Goal: Information Seeking & Learning: Learn about a topic

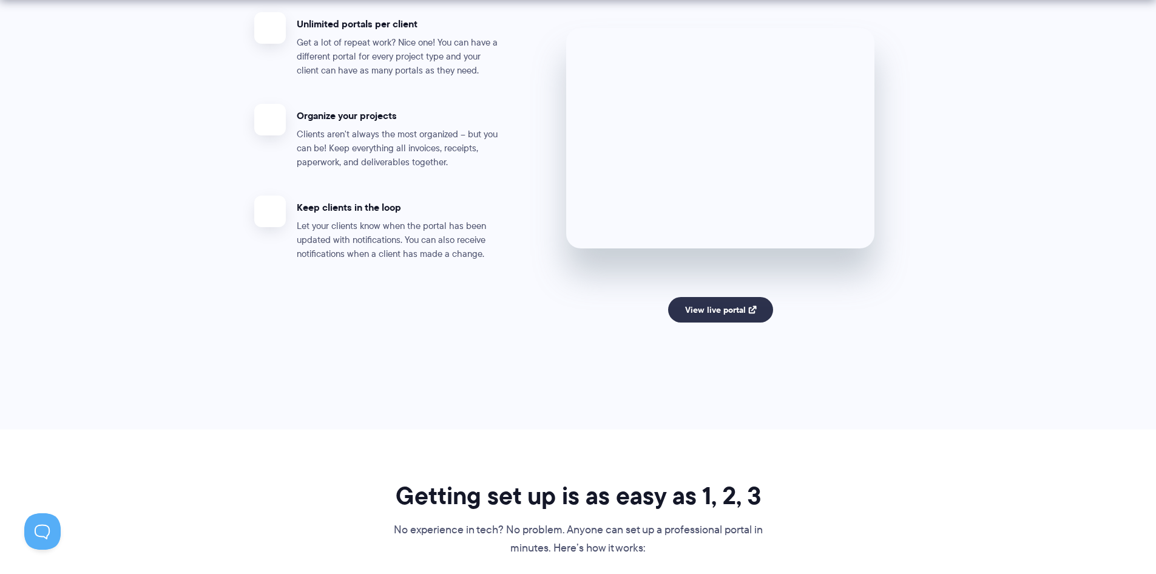
scroll to position [2367, 0]
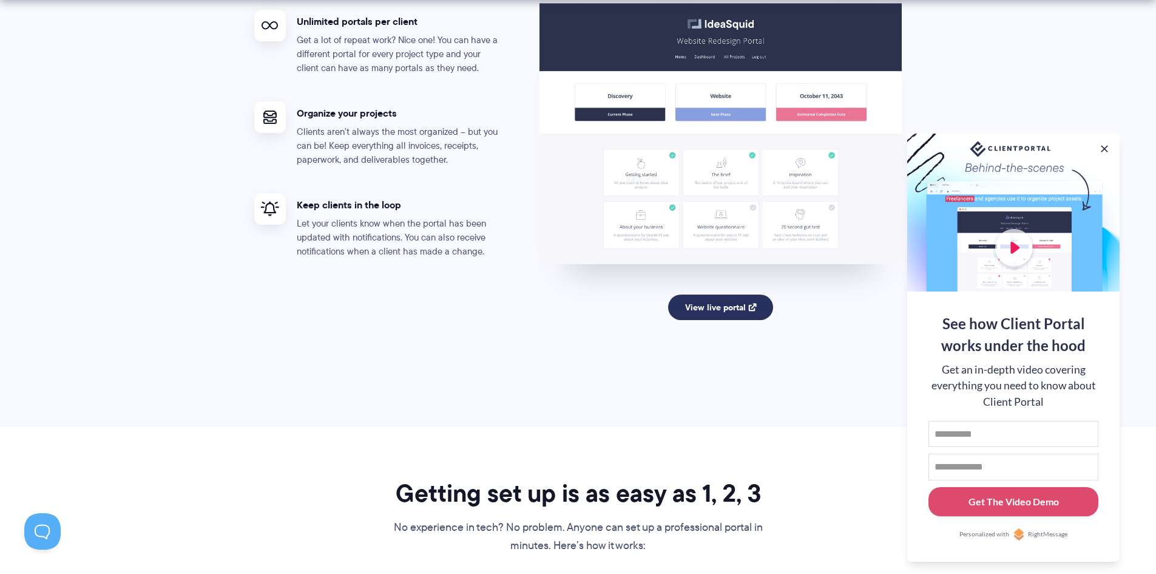
click at [705, 303] on link "View live portal" at bounding box center [720, 306] width 105 height 25
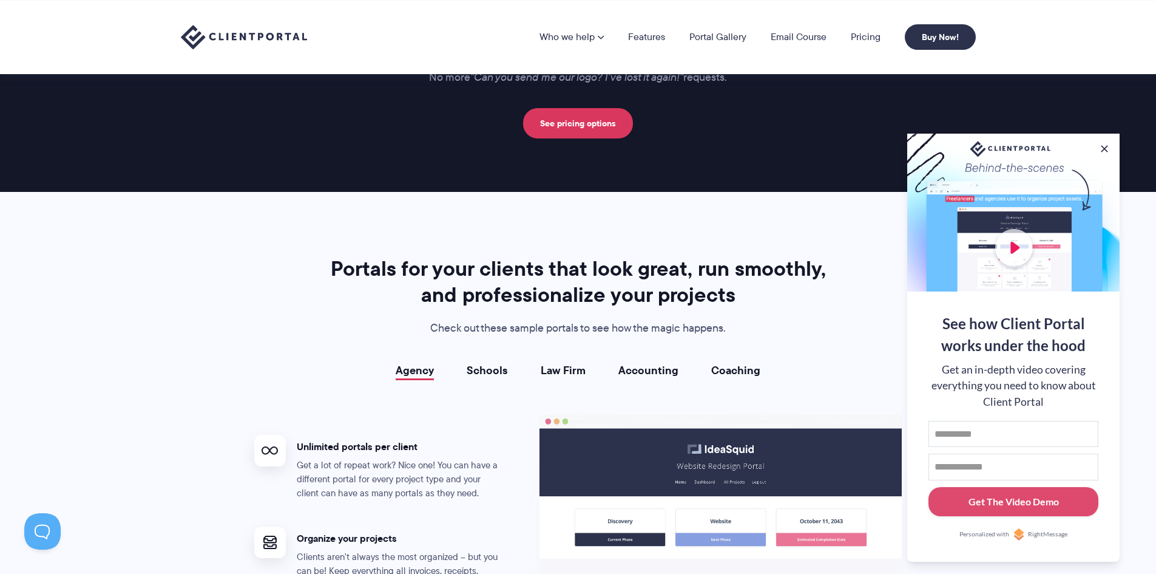
scroll to position [1518, 0]
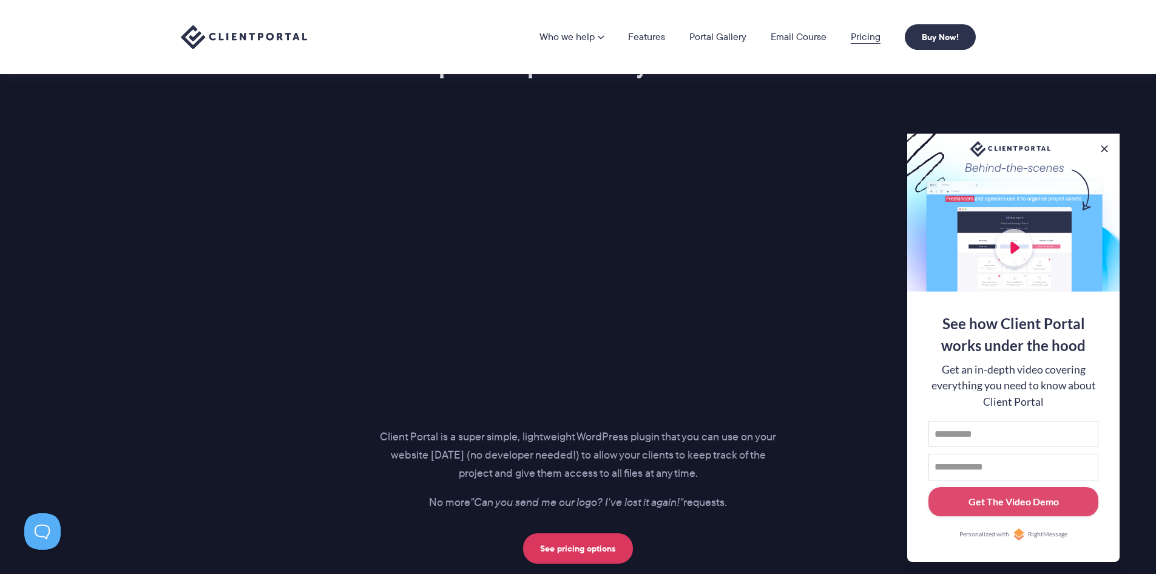
click at [872, 36] on link "Pricing" at bounding box center [866, 37] width 30 height 10
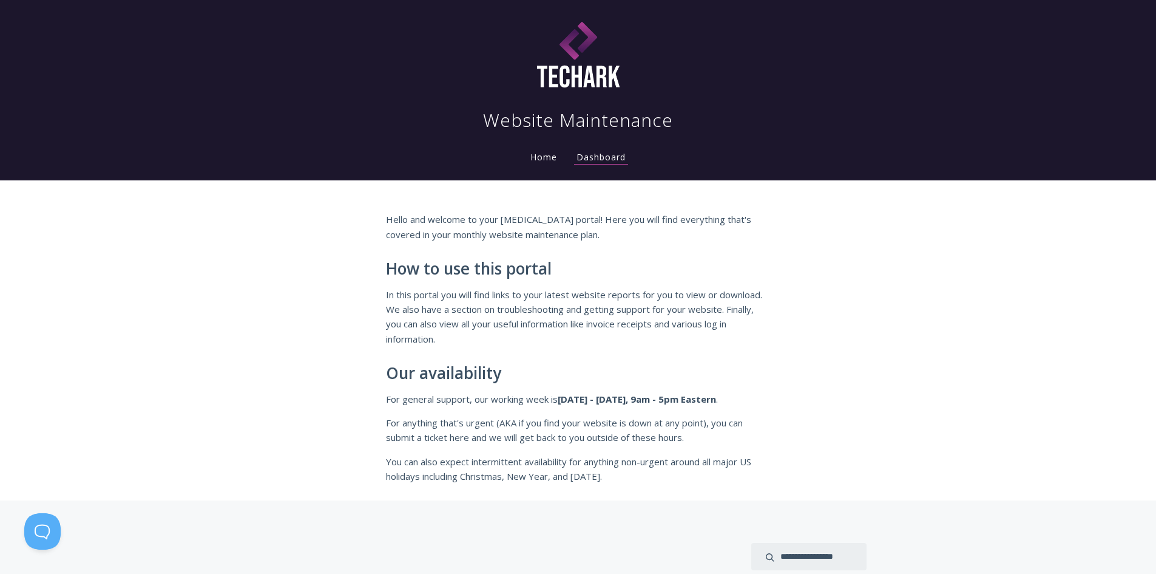
click at [544, 155] on link "Home" at bounding box center [544, 157] width 32 height 12
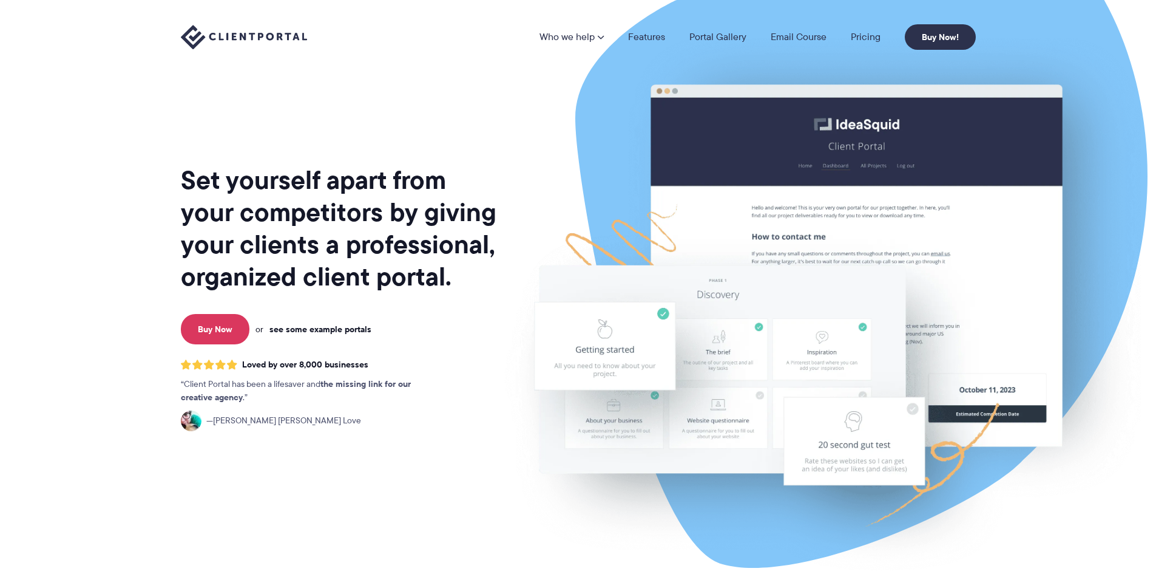
click at [314, 331] on link "see some example portals" at bounding box center [321, 329] width 102 height 11
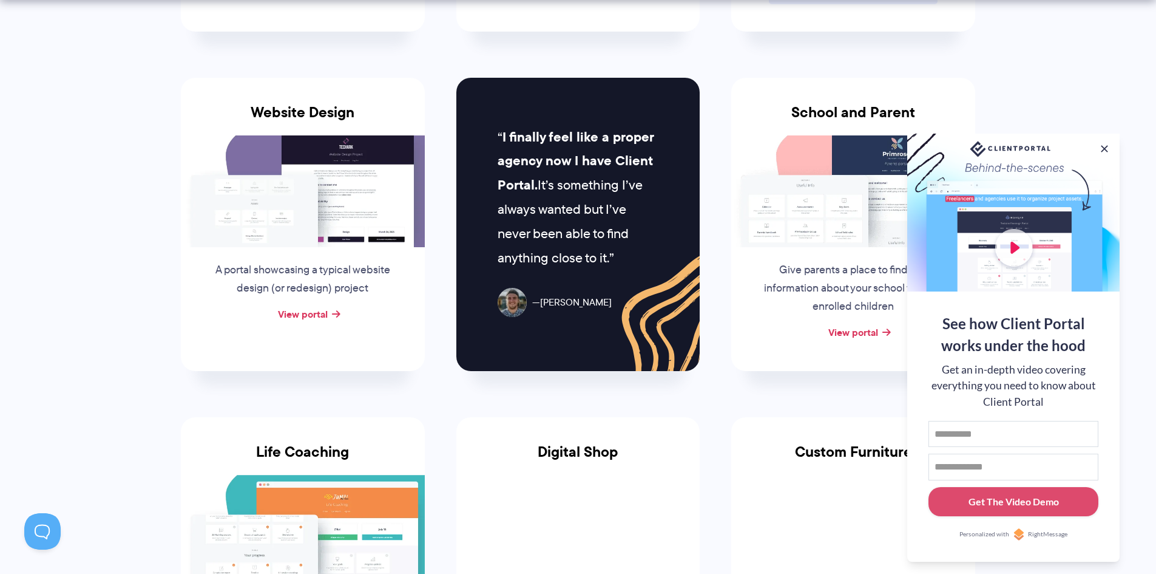
scroll to position [789, 0]
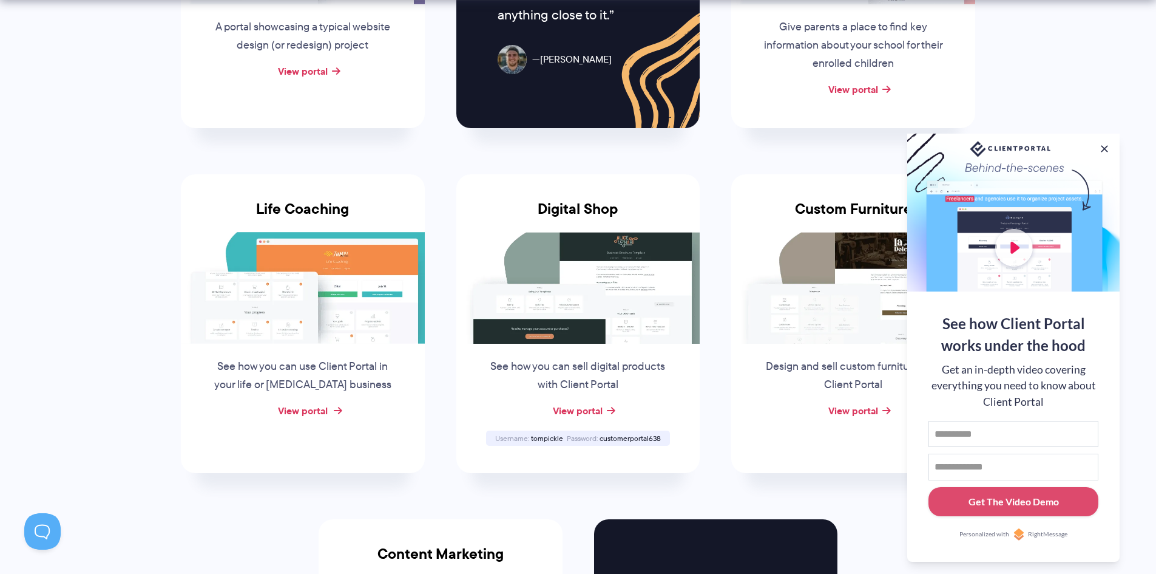
click at [296, 410] on link "View portal" at bounding box center [303, 410] width 50 height 15
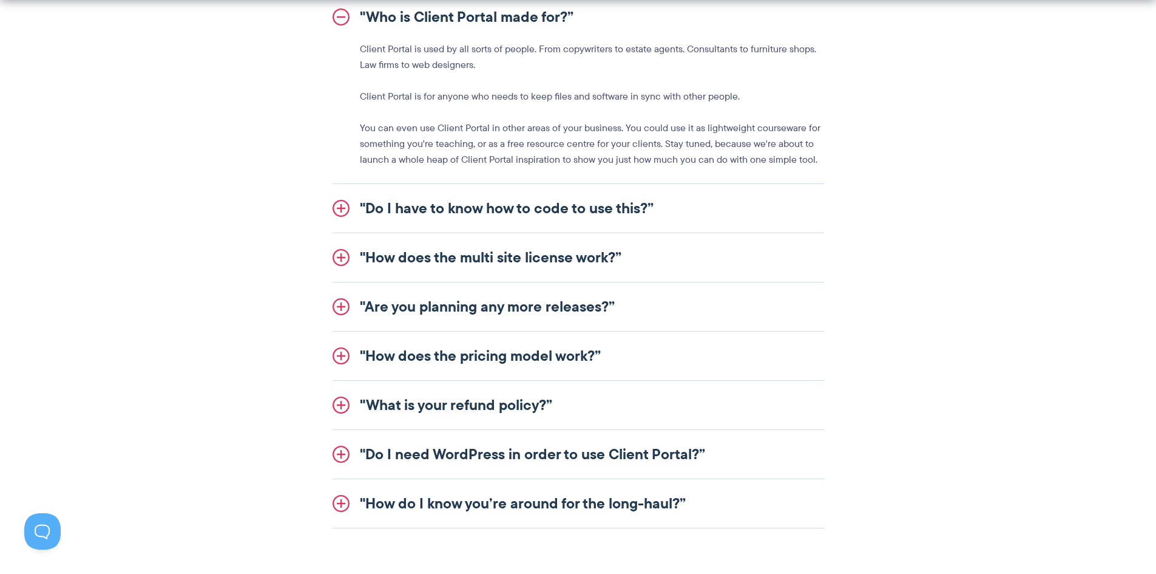
scroll to position [1457, 0]
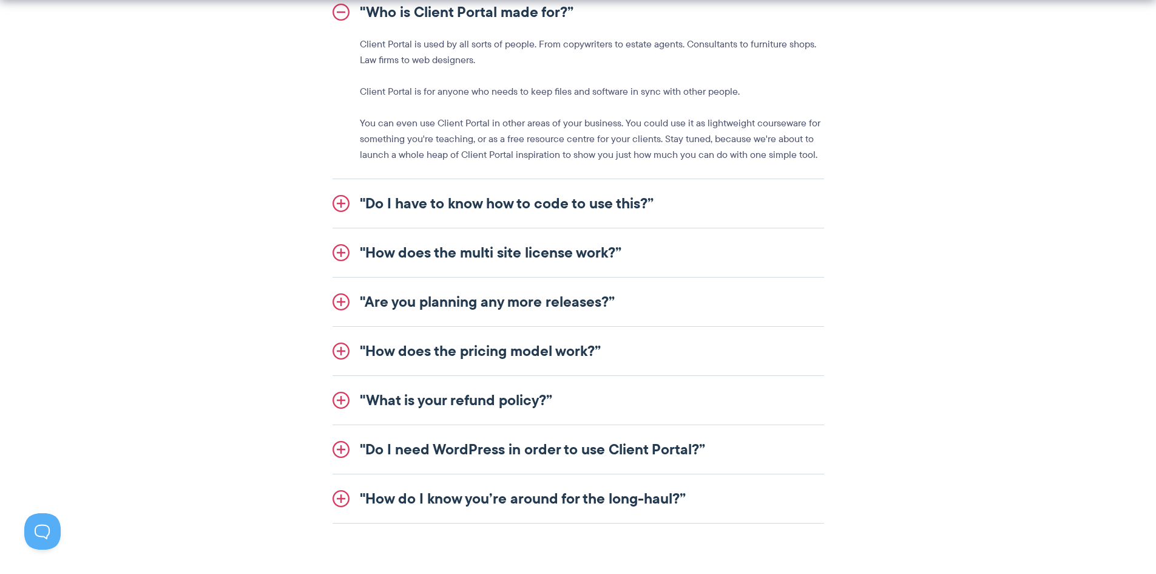
click at [633, 197] on link ""Do I have to know how to code to use this?”" at bounding box center [579, 203] width 492 height 49
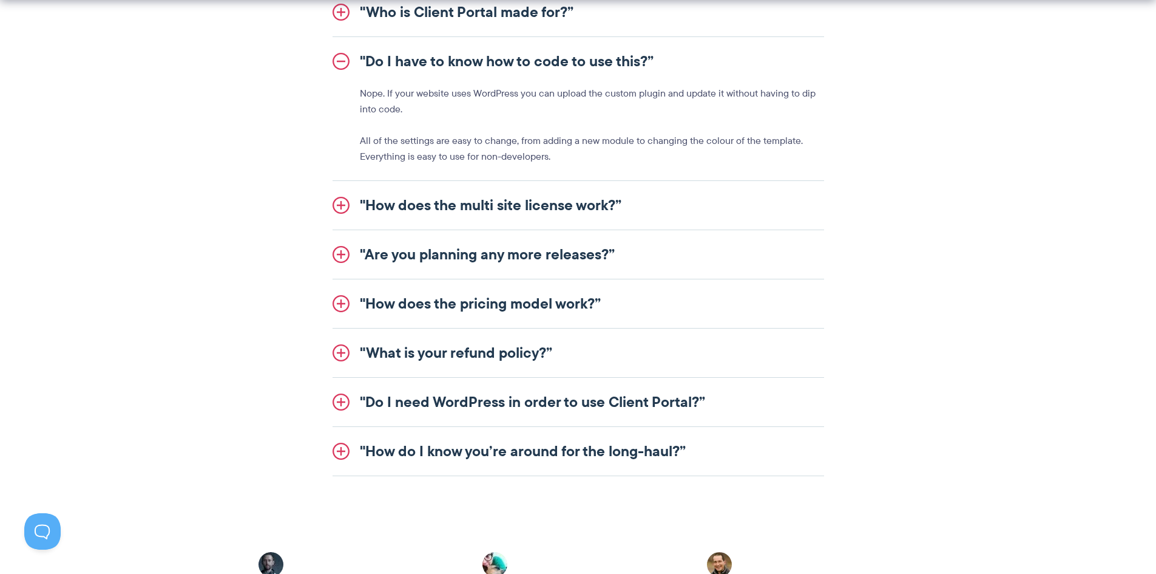
click at [579, 214] on link ""How does the multi site license work?”" at bounding box center [579, 205] width 492 height 49
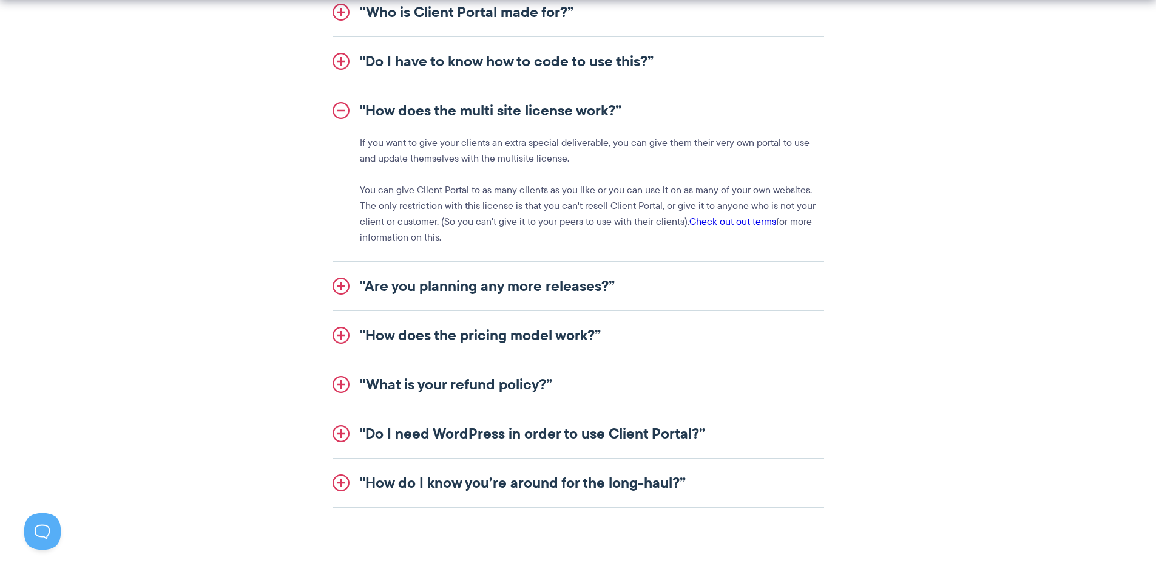
click at [540, 277] on link ""Are you planning any more releases?”" at bounding box center [579, 286] width 492 height 49
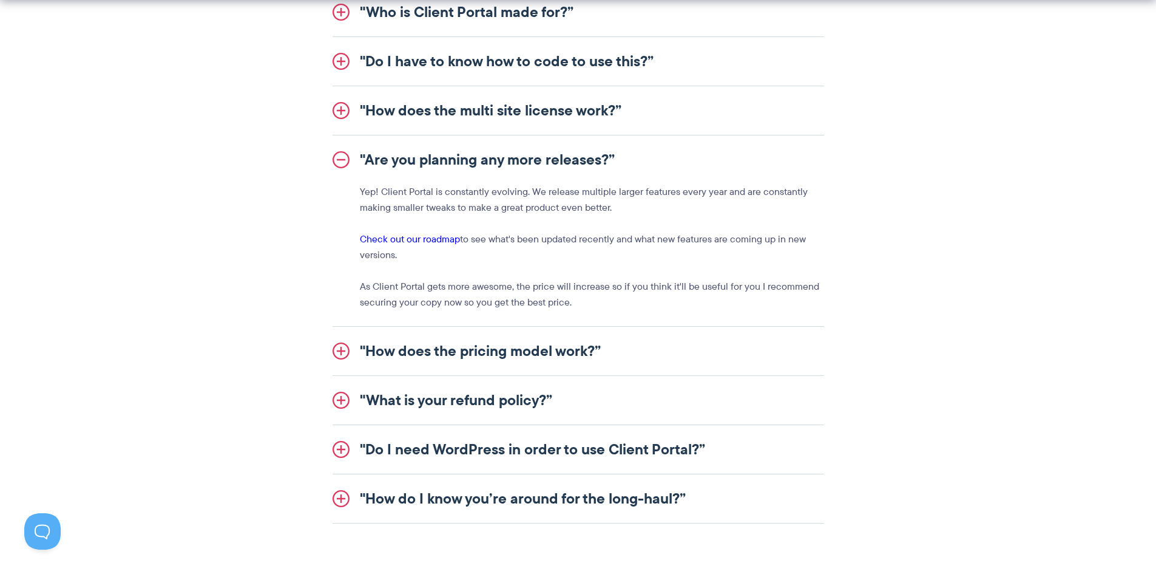
click at [515, 334] on link ""How does the pricing model work?”" at bounding box center [579, 351] width 492 height 49
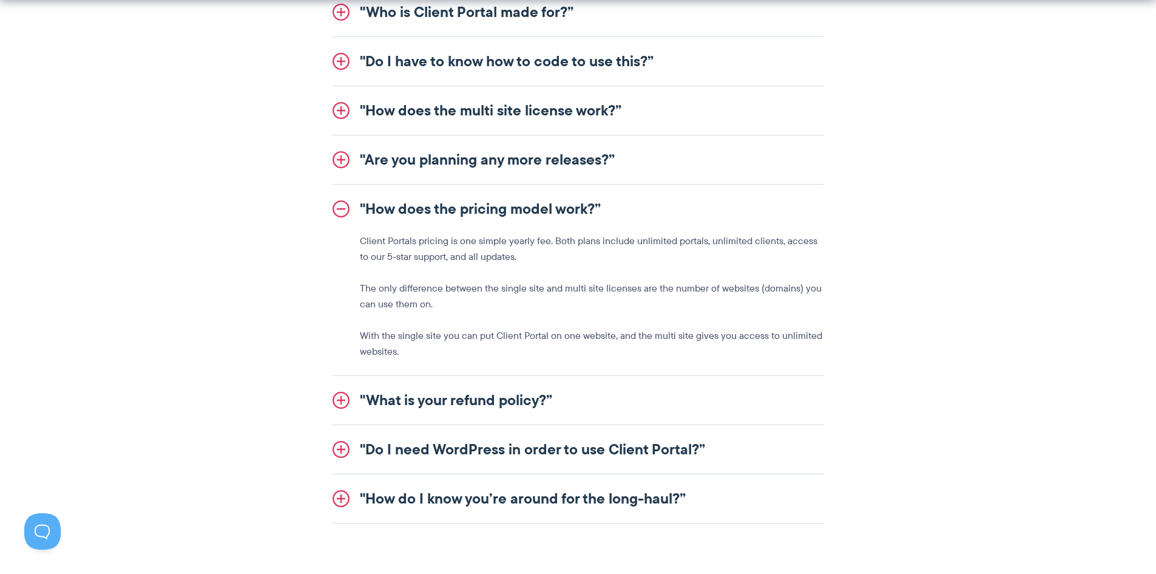
click at [477, 390] on link ""What is your refund policy?”" at bounding box center [579, 400] width 492 height 49
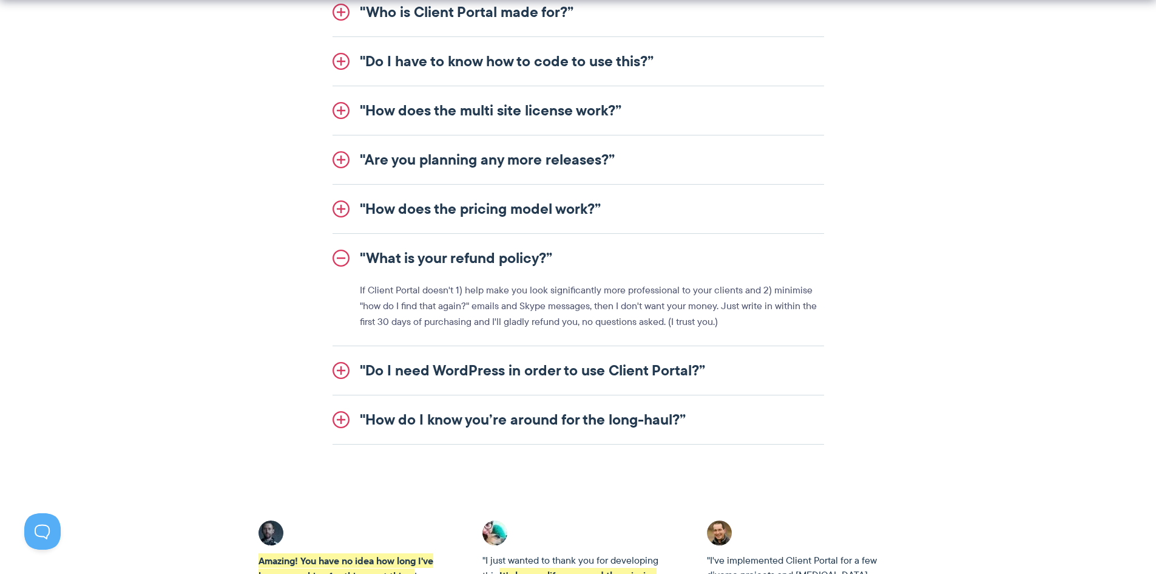
click at [493, 370] on link ""Do I need WordPress in order to use Client Portal?”" at bounding box center [579, 370] width 492 height 49
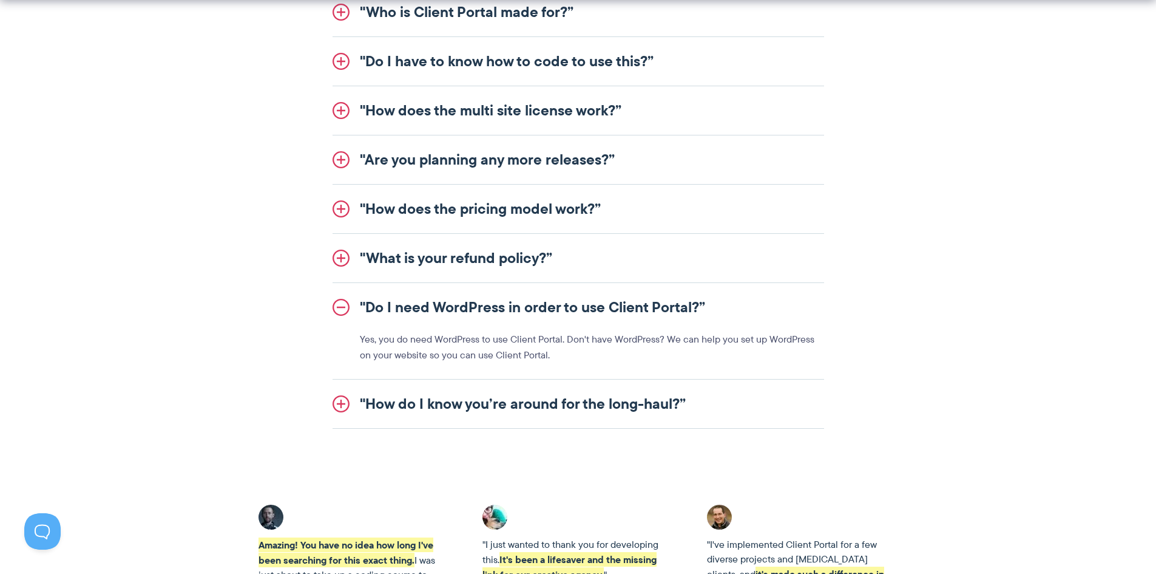
click at [508, 404] on link ""How do I know you’re around for the long-haul?”" at bounding box center [579, 403] width 492 height 49
